Goal: Information Seeking & Learning: Learn about a topic

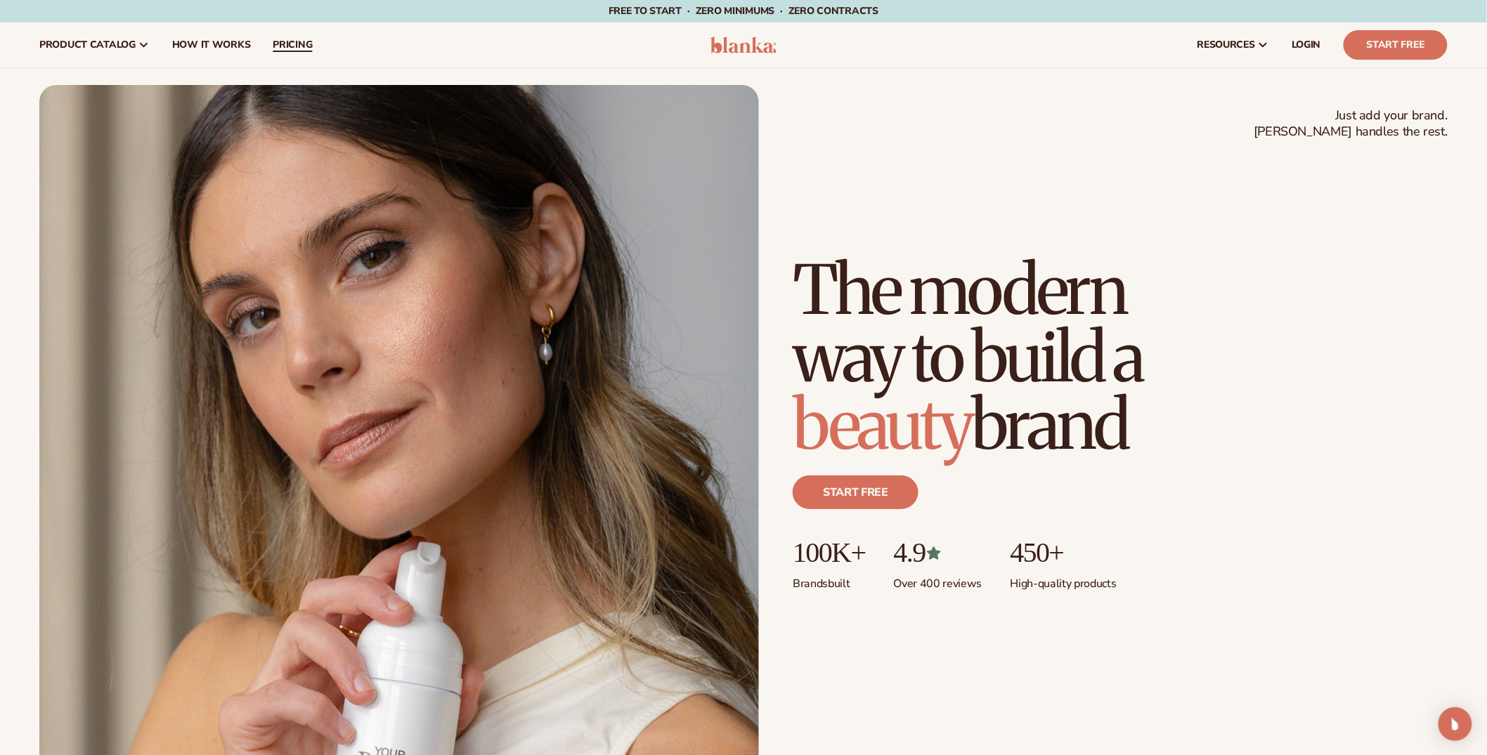
click at [280, 39] on span "pricing" at bounding box center [292, 44] width 39 height 11
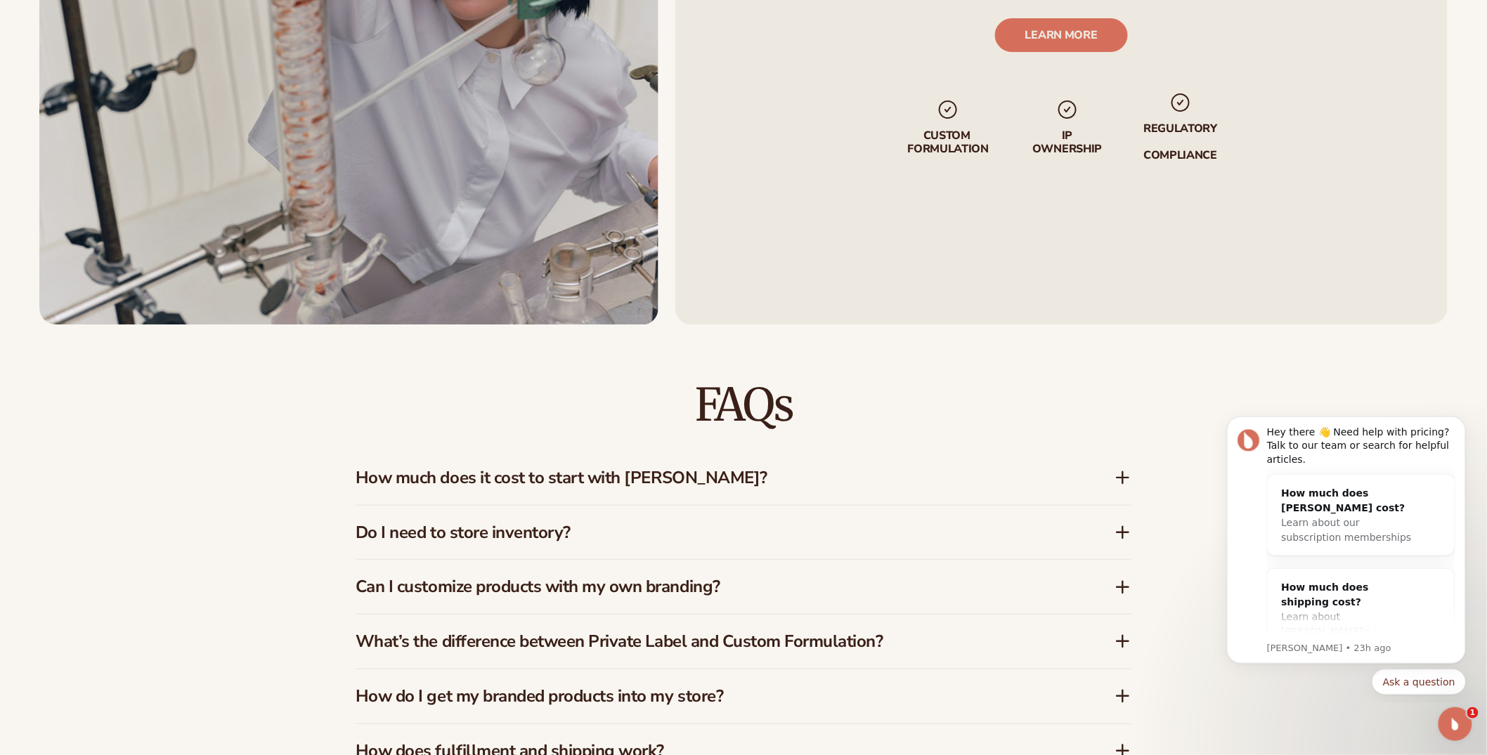
scroll to position [2238, 0]
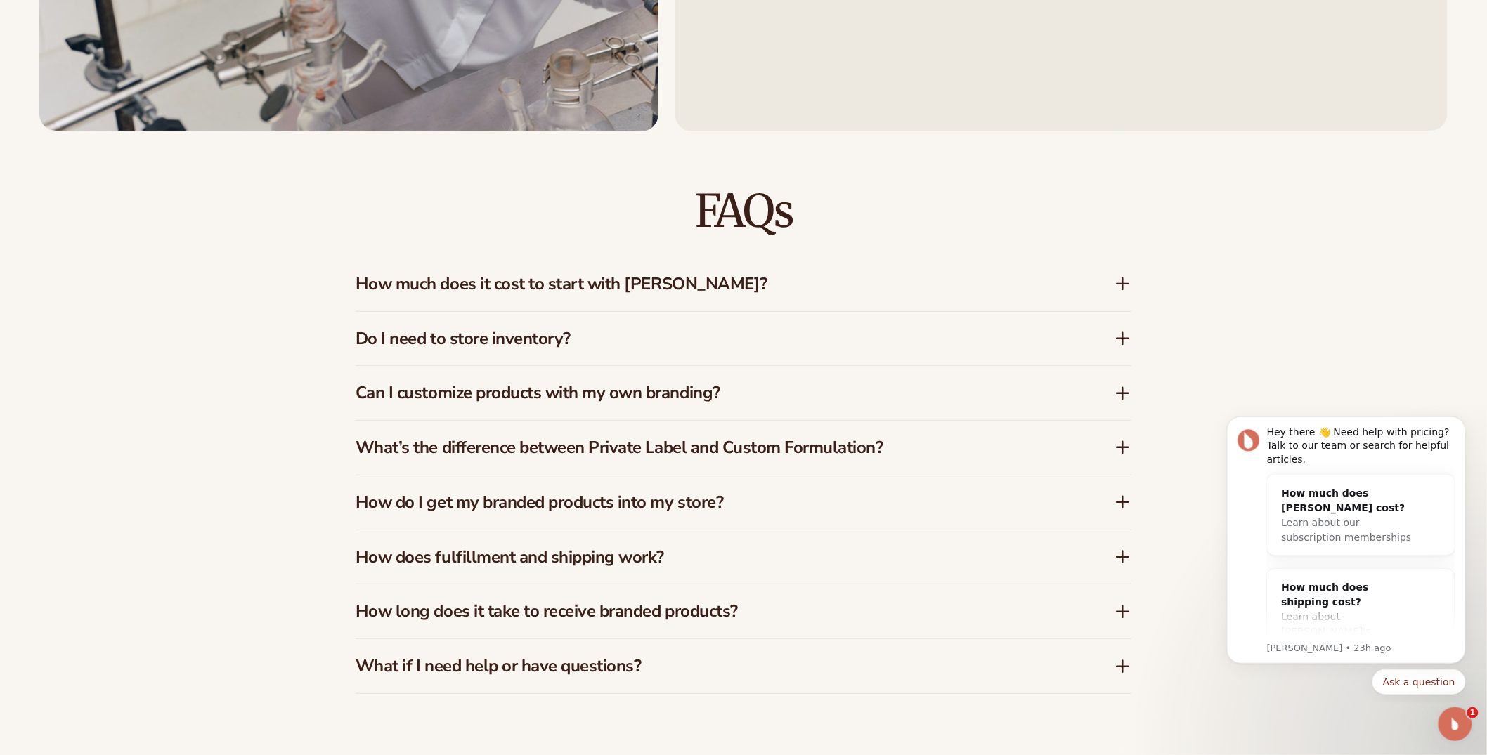
click at [719, 280] on h3 "How much does it cost to start with Blanka?" at bounding box center [713, 284] width 717 height 20
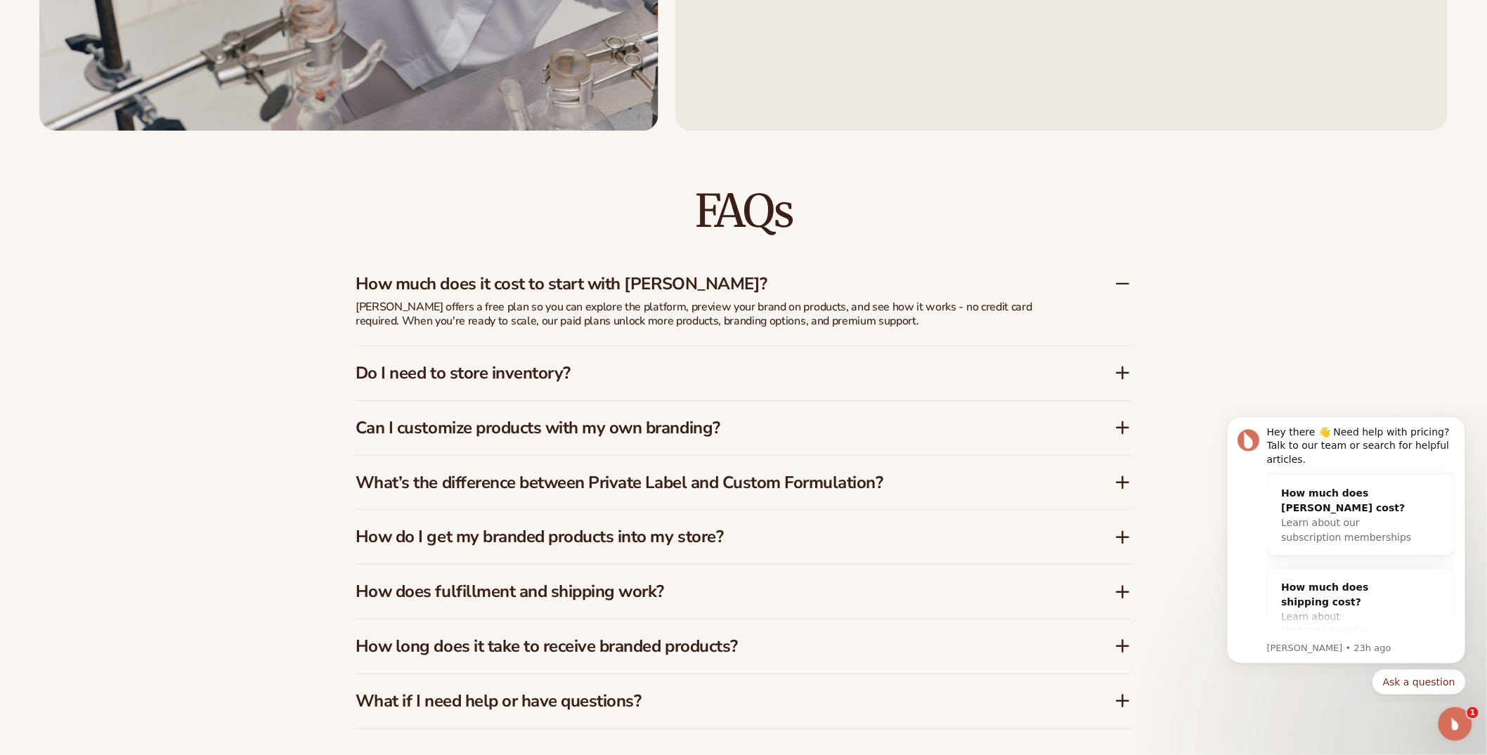
scroll to position [2656, 0]
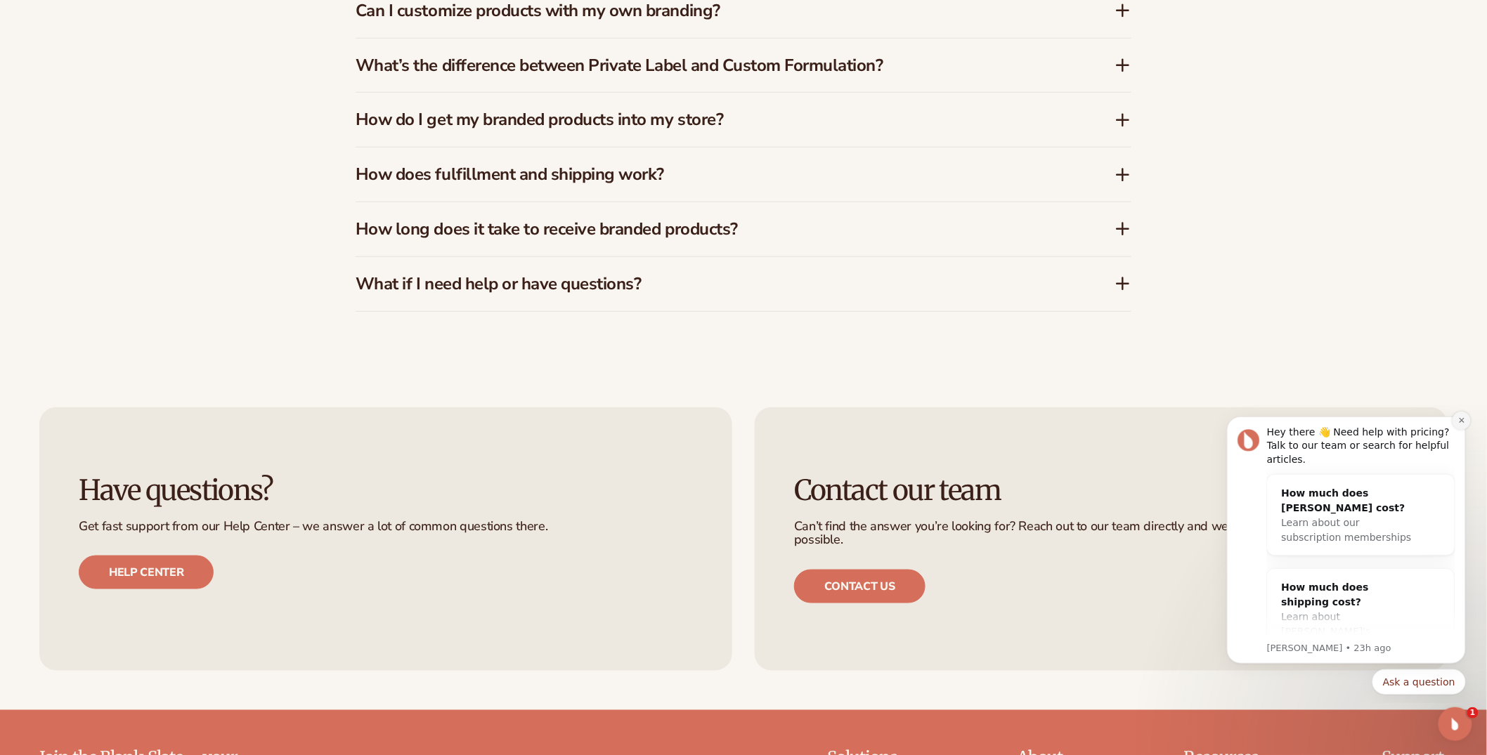
click at [1455, 422] on button "Dismiss notification" at bounding box center [1460, 420] width 18 height 18
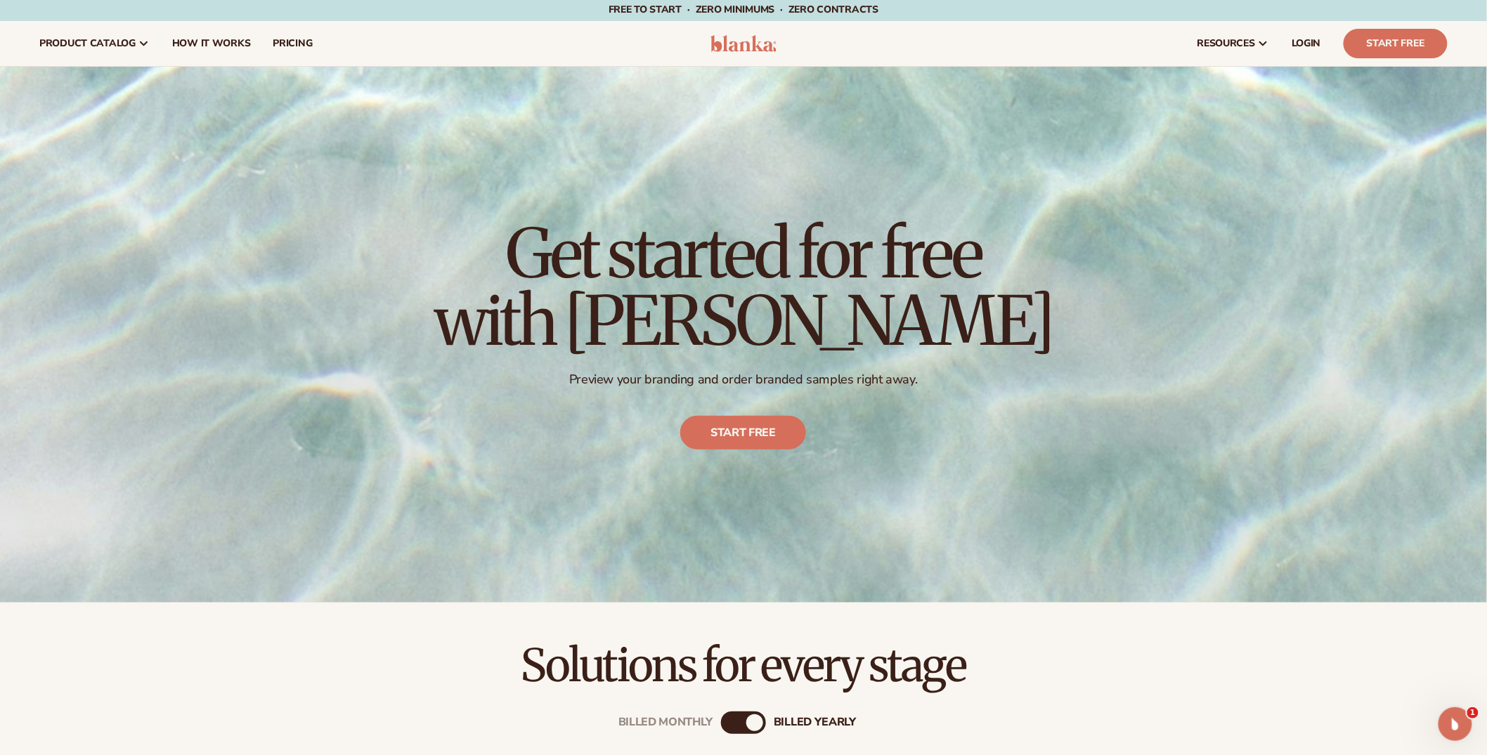
scroll to position [0, 0]
click at [1281, 278] on div "Get started for free with Blanka Preview your branding and order branded sample…" at bounding box center [743, 336] width 1487 height 536
